Goal: Transaction & Acquisition: Purchase product/service

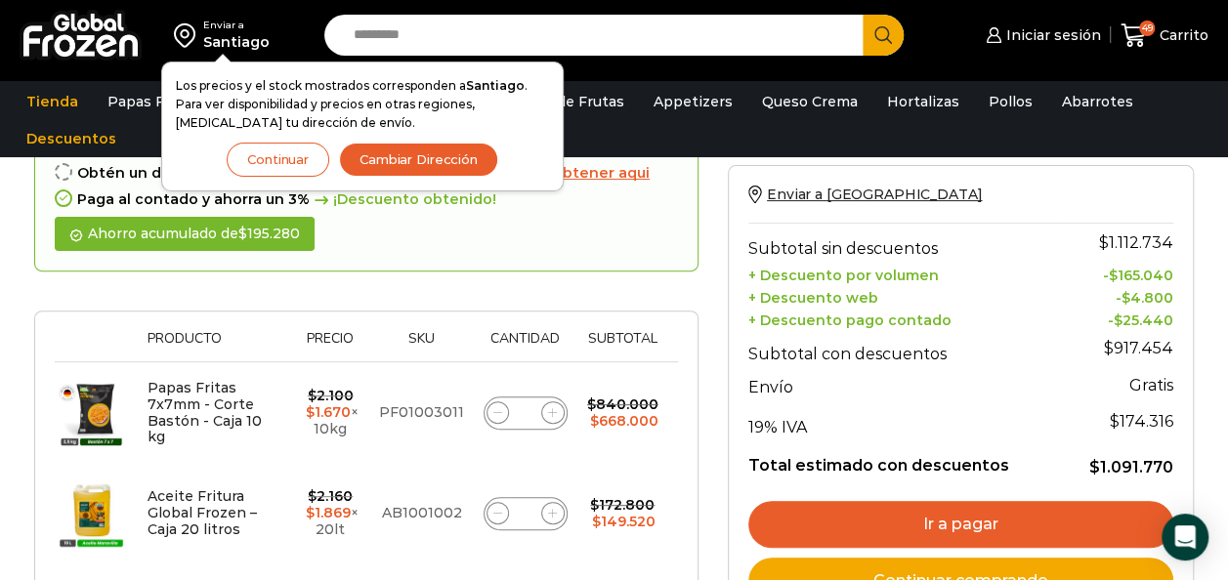
scroll to position [293, 0]
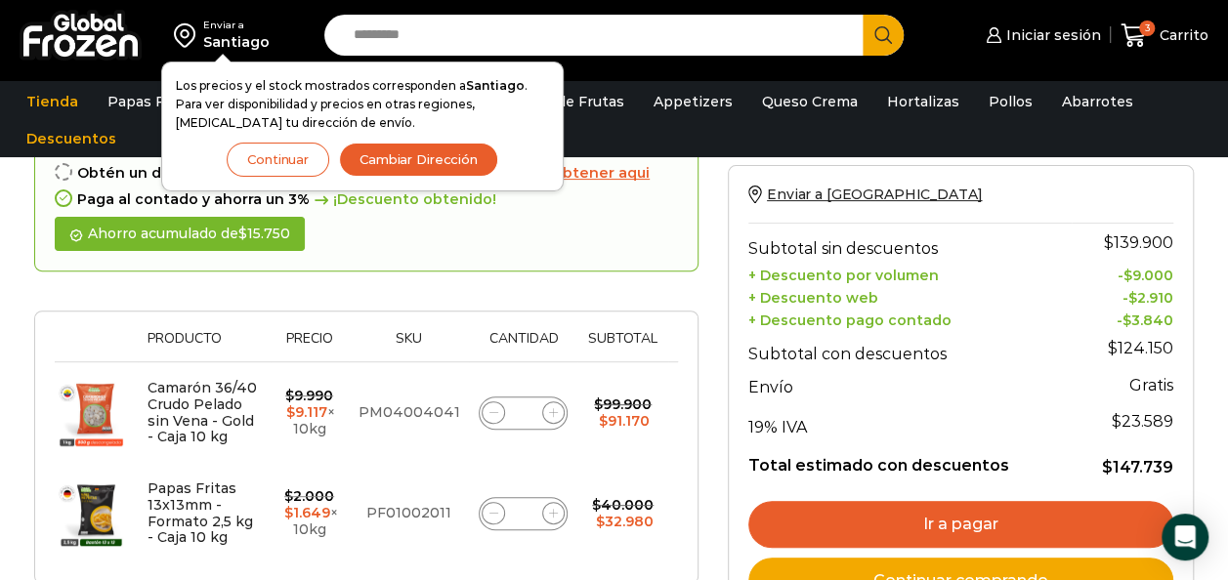
scroll to position [195, 0]
click at [476, 55] on input "Search input" at bounding box center [599, 35] width 510 height 41
type input "*******"
click at [862, 15] on button "Search" at bounding box center [882, 35] width 41 height 41
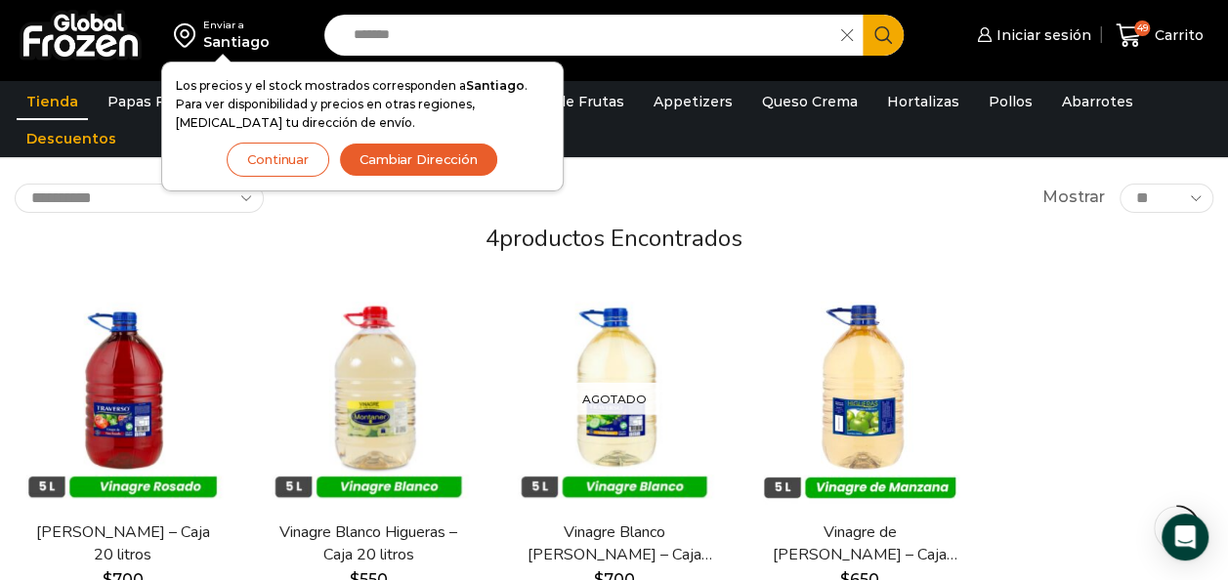
scroll to position [195, 0]
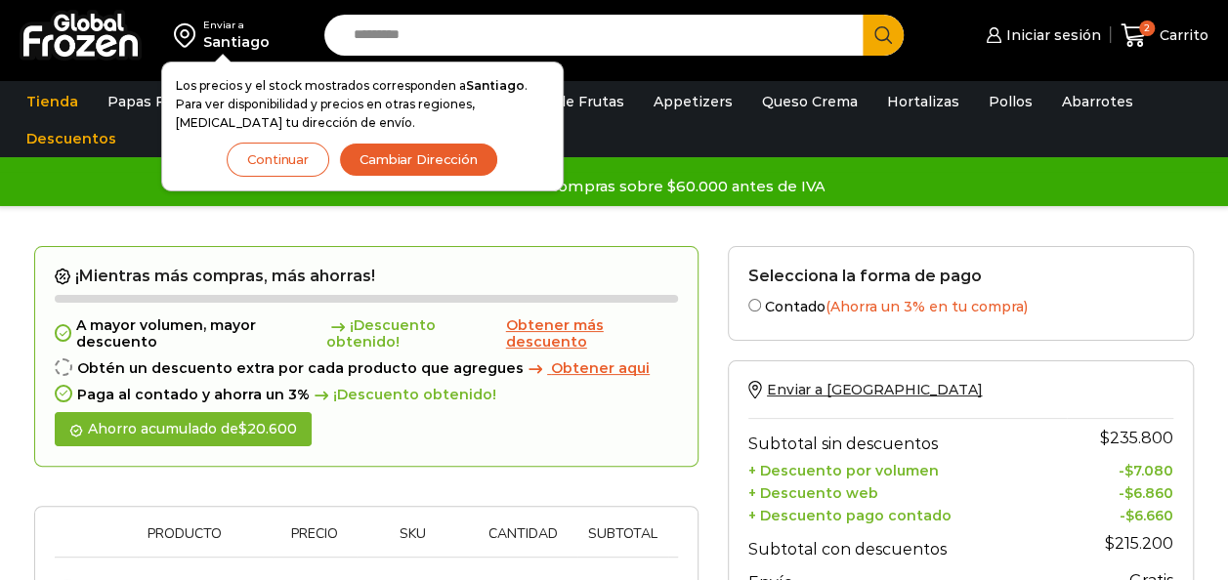
scroll to position [98, 0]
